Goal: Task Accomplishment & Management: Manage account settings

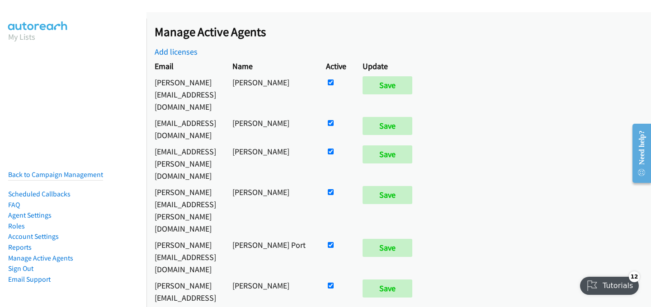
scroll to position [1042, 0]
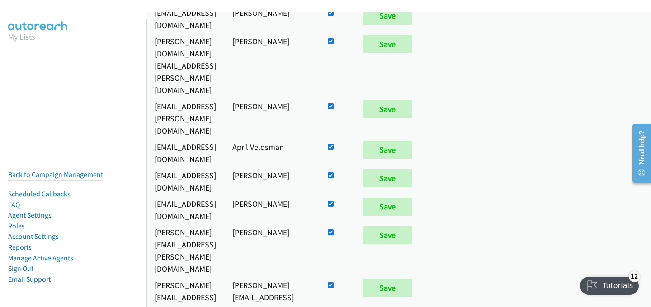
checkbox input "false"
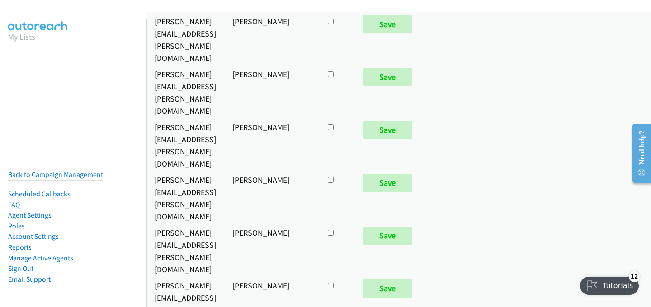
scroll to position [5970, 0]
checkbox input "true"
